Goal: Task Accomplishment & Management: Manage account settings

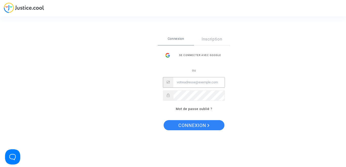
click at [207, 84] on input "Email" at bounding box center [198, 82] width 51 height 10
type input "[EMAIL_ADDRESS][DOMAIN_NAME]"
click at [197, 123] on span "Connexion" at bounding box center [193, 125] width 31 height 11
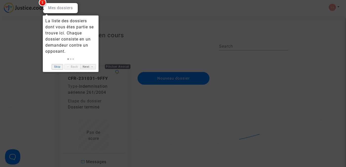
click at [58, 68] on link "Skip" at bounding box center [57, 66] width 11 height 5
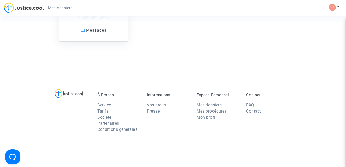
scroll to position [132, 0]
click at [252, 110] on link "Contact" at bounding box center [253, 110] width 15 height 5
